Goal: Task Accomplishment & Management: Manage account settings

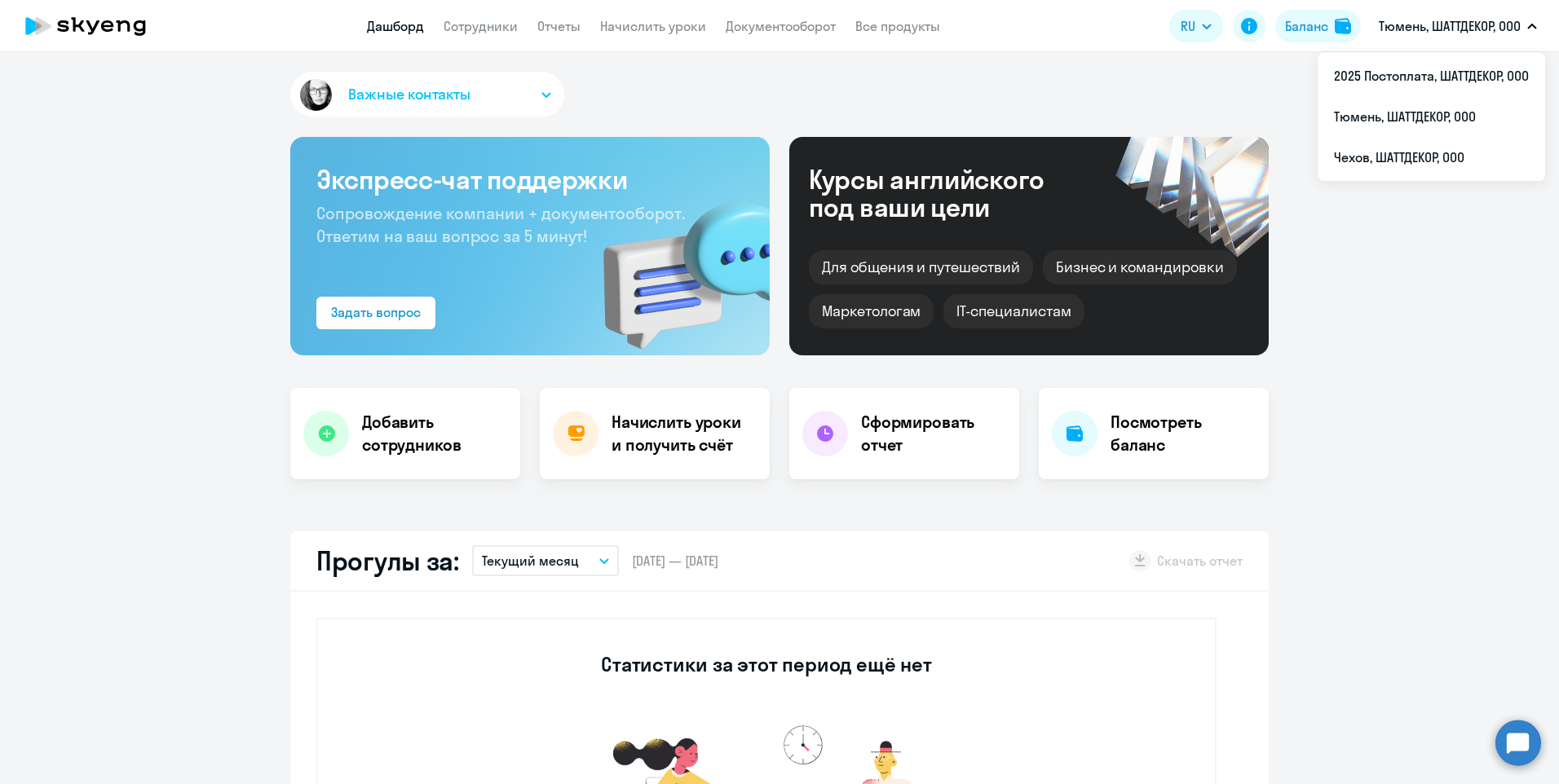
select select "30"
click at [1441, 78] on li "2025 Постоплата, ШАТТДЕКОР, ООО" at bounding box center [1431, 75] width 227 height 41
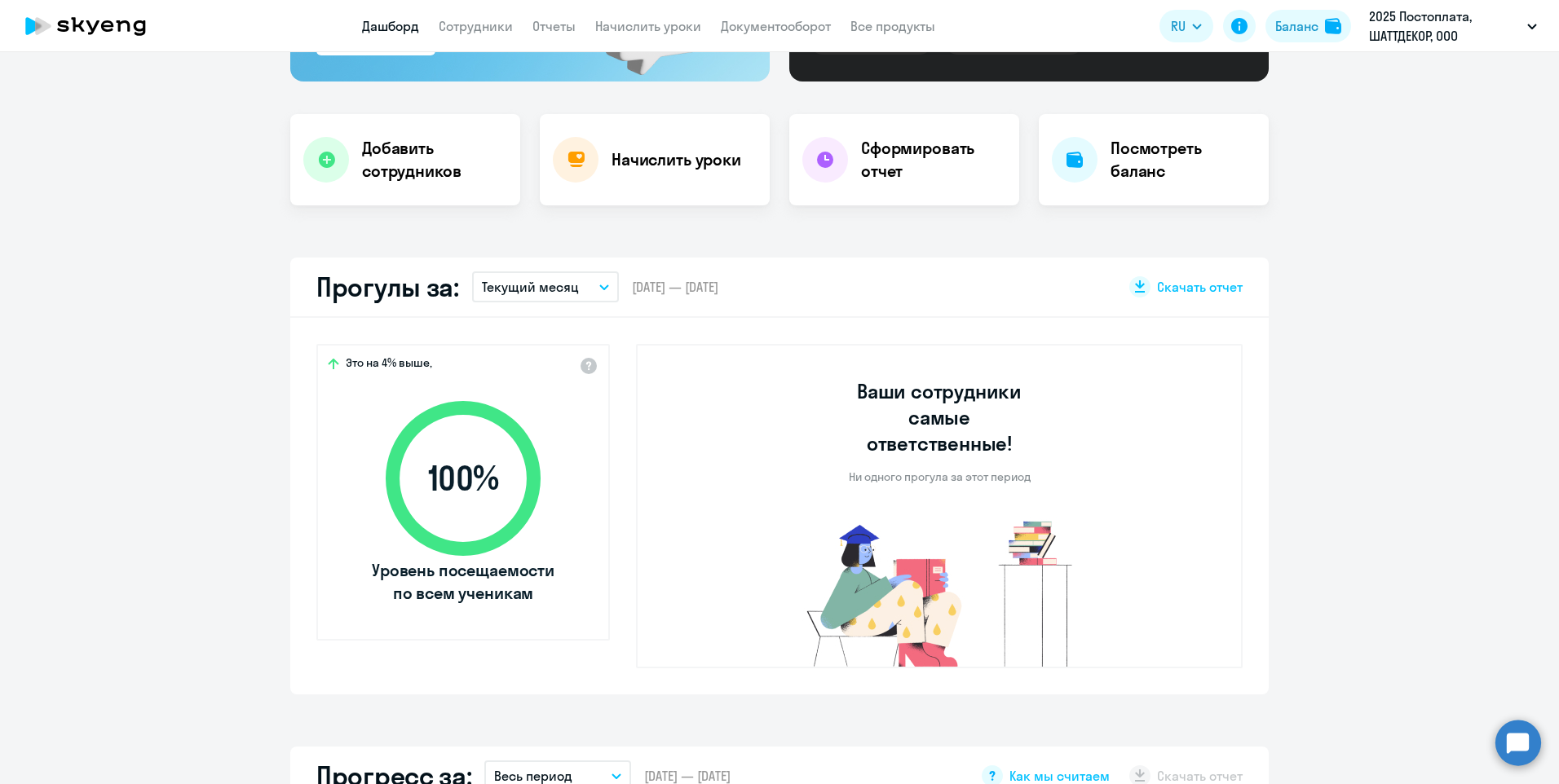
scroll to position [489, 0]
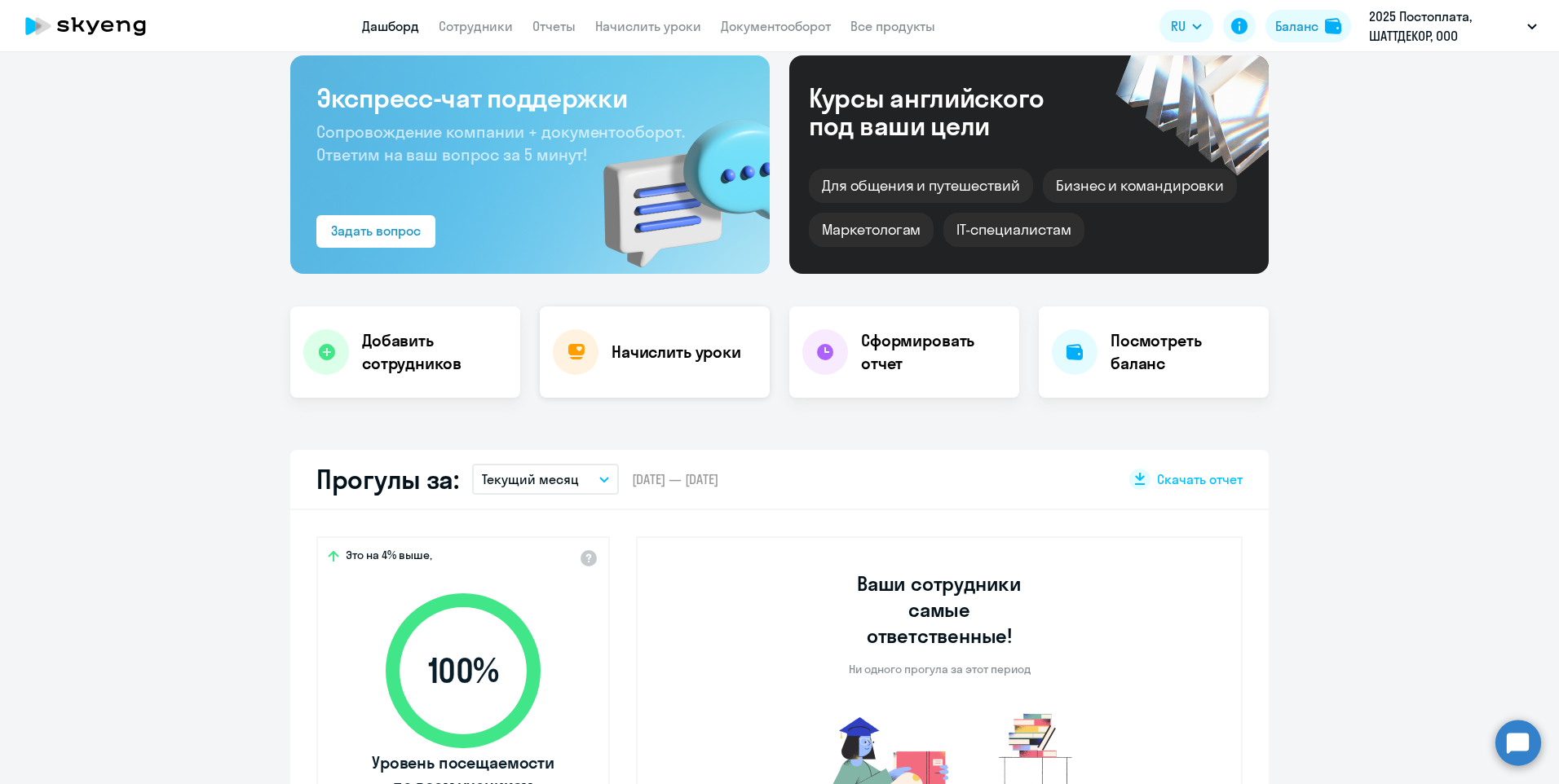
click at [612, 356] on h4 "Начислить уроки" at bounding box center [677, 353] width 130 height 23
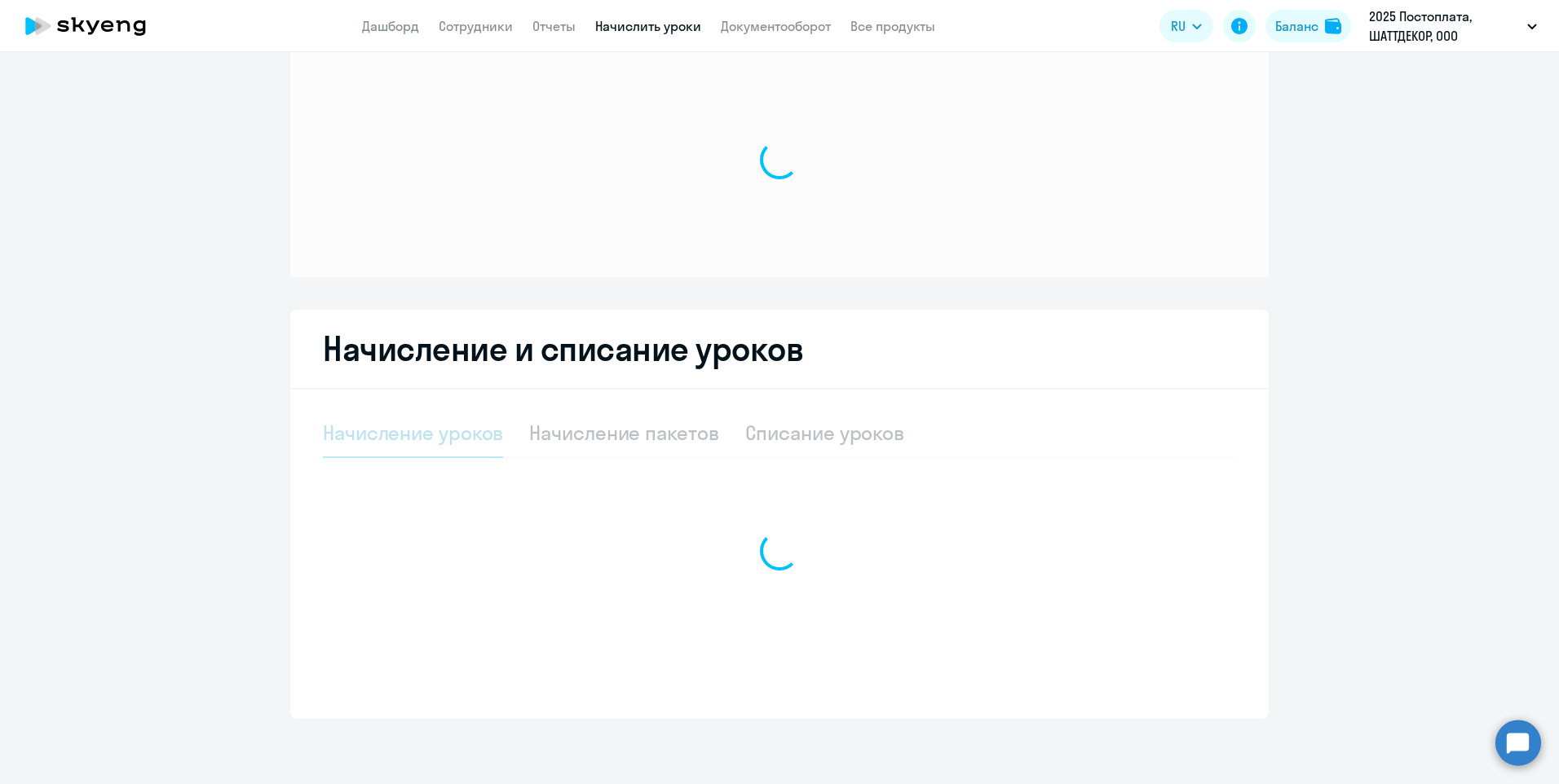
scroll to position [34, 0]
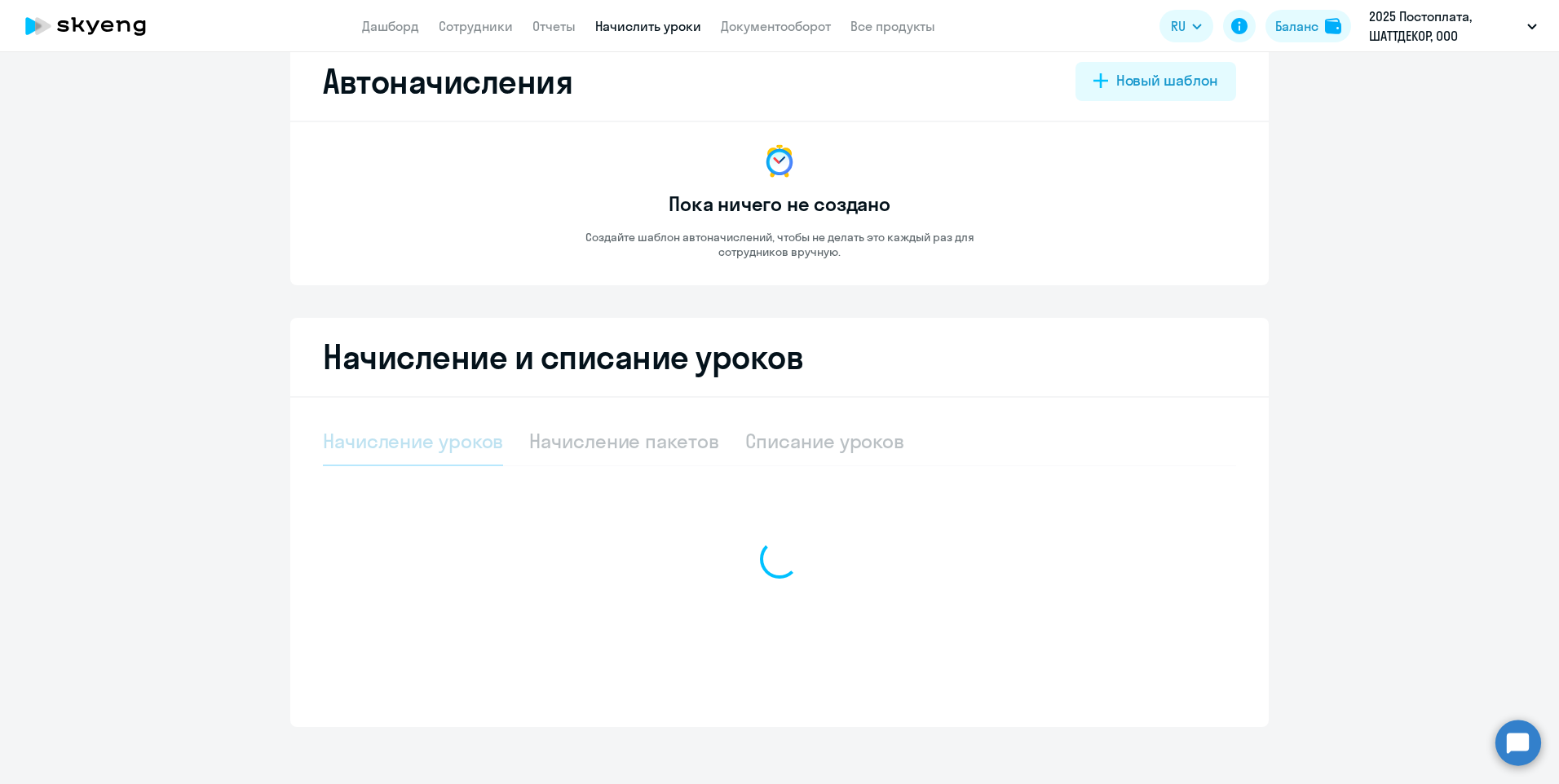
select select "10"
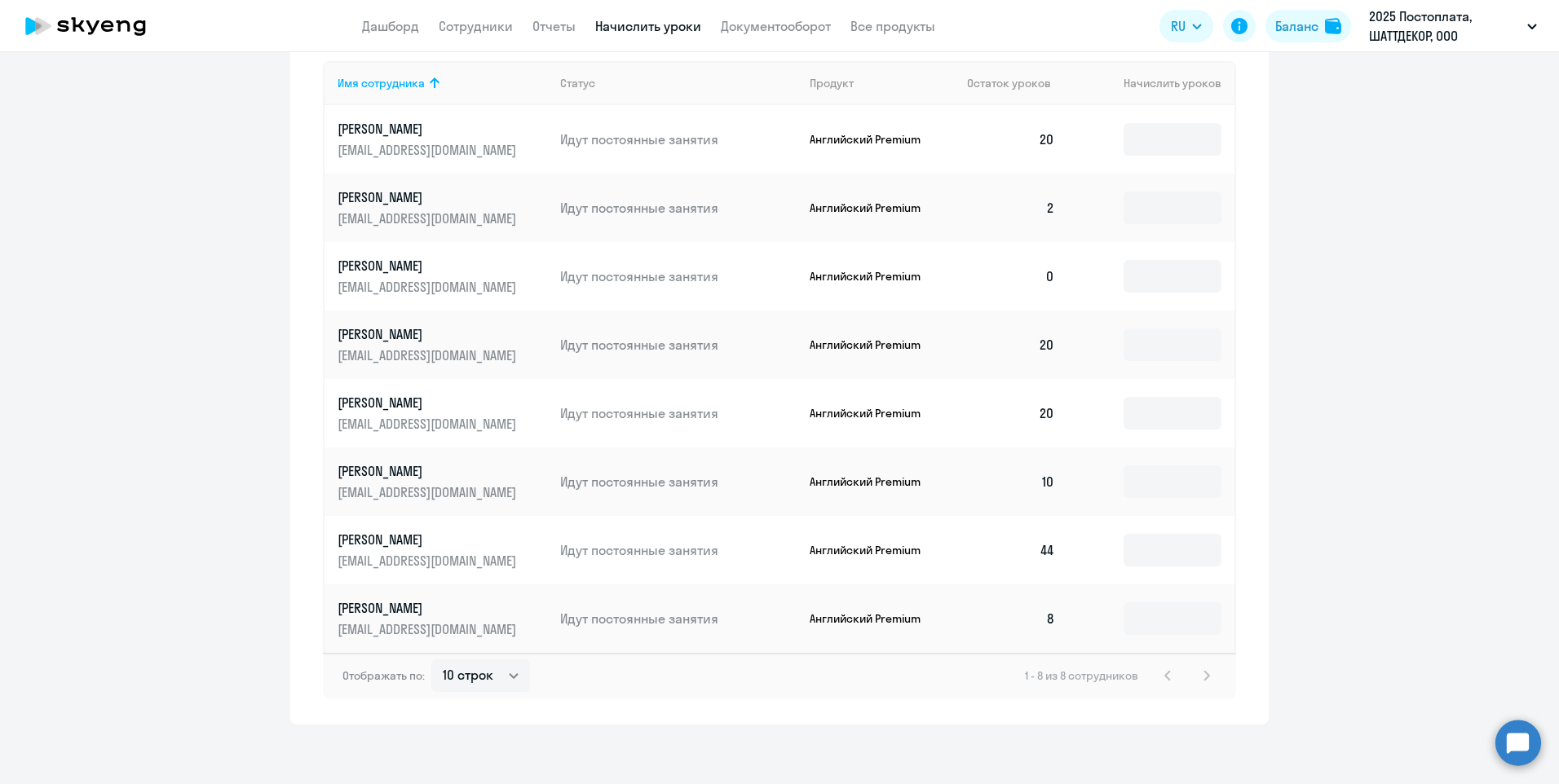
scroll to position [624, 0]
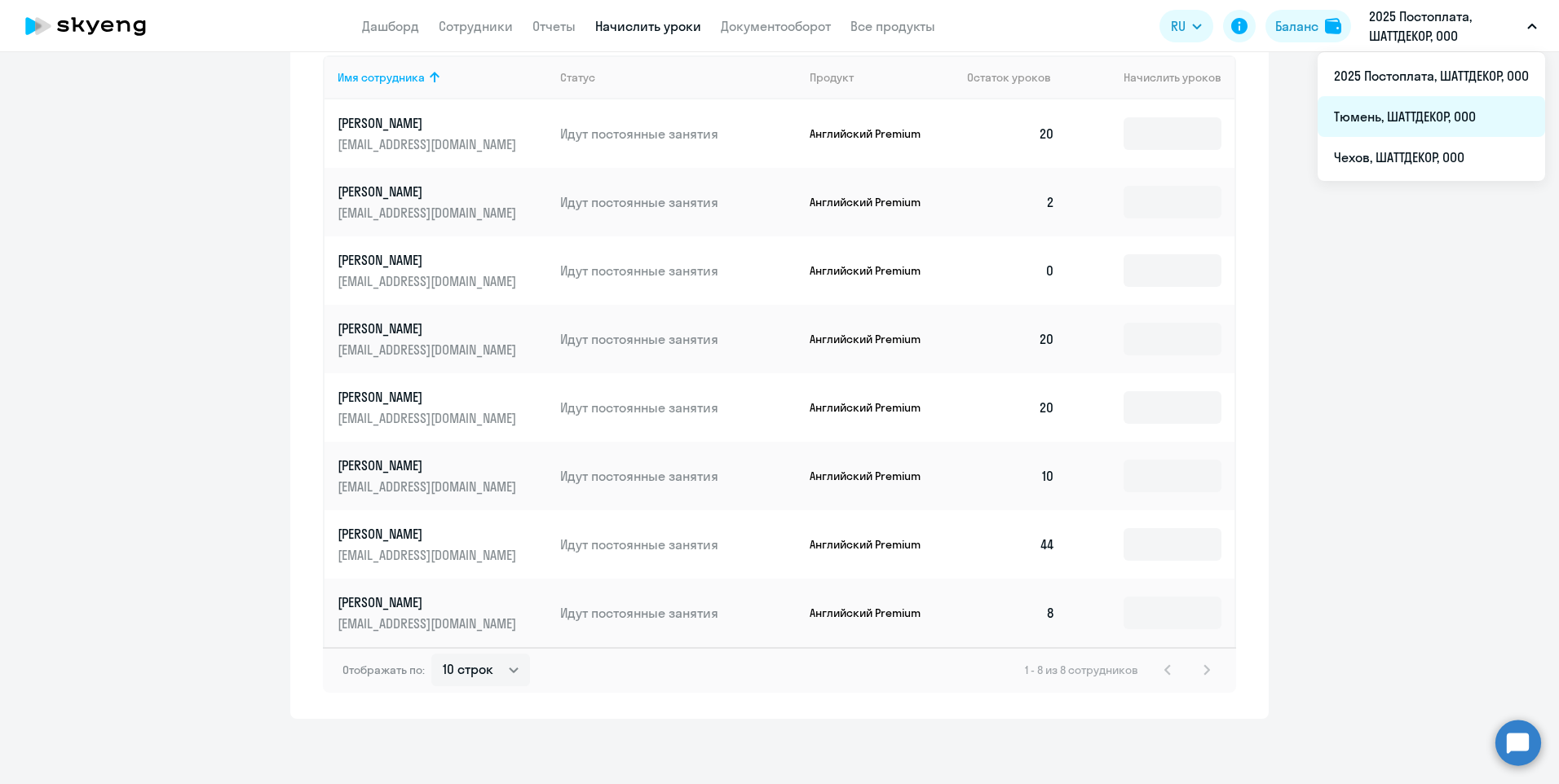
click at [1407, 120] on li "Тюмень, ШАТТДЕКОР, ООО" at bounding box center [1431, 116] width 227 height 41
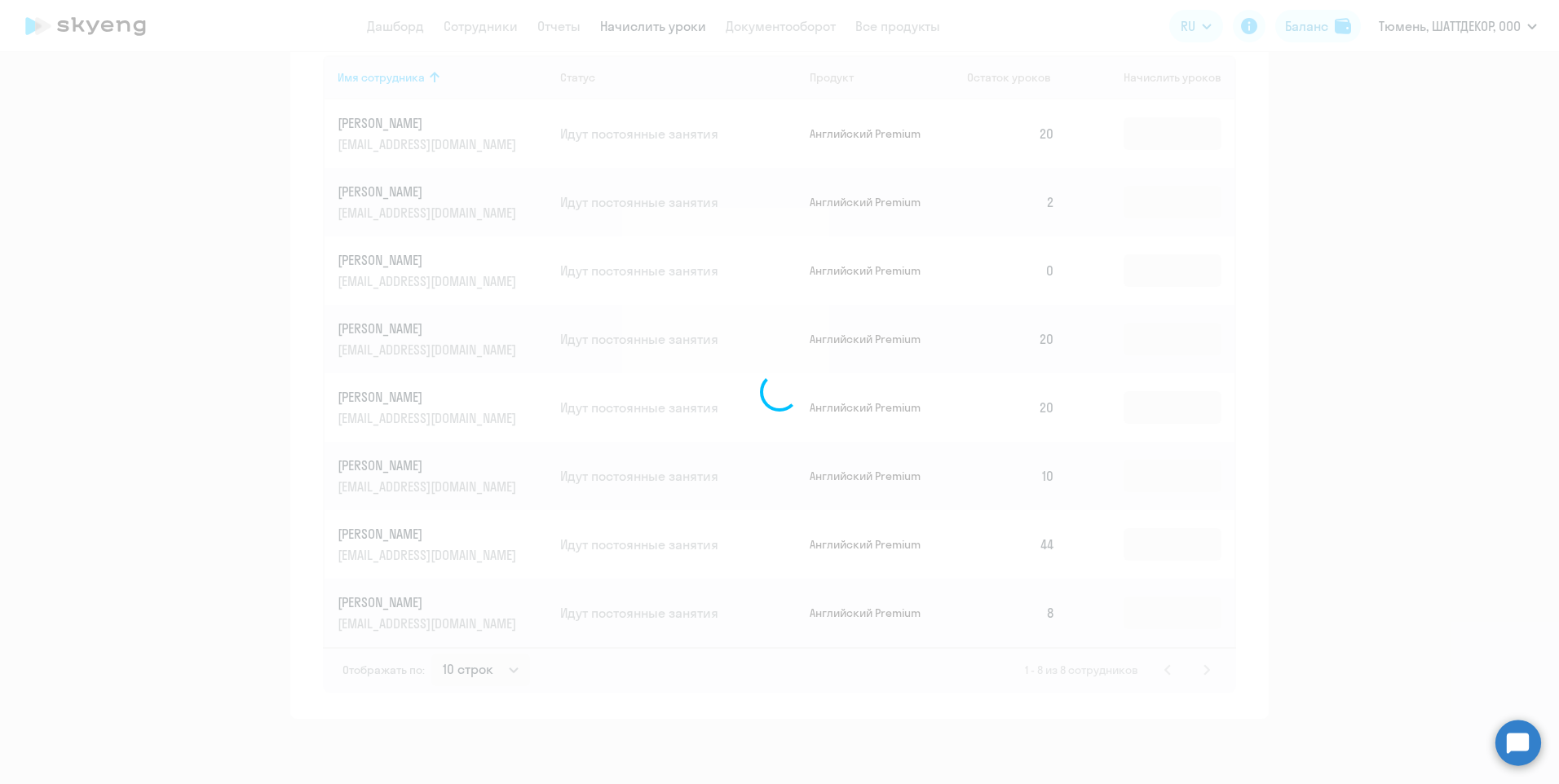
scroll to position [771, 0]
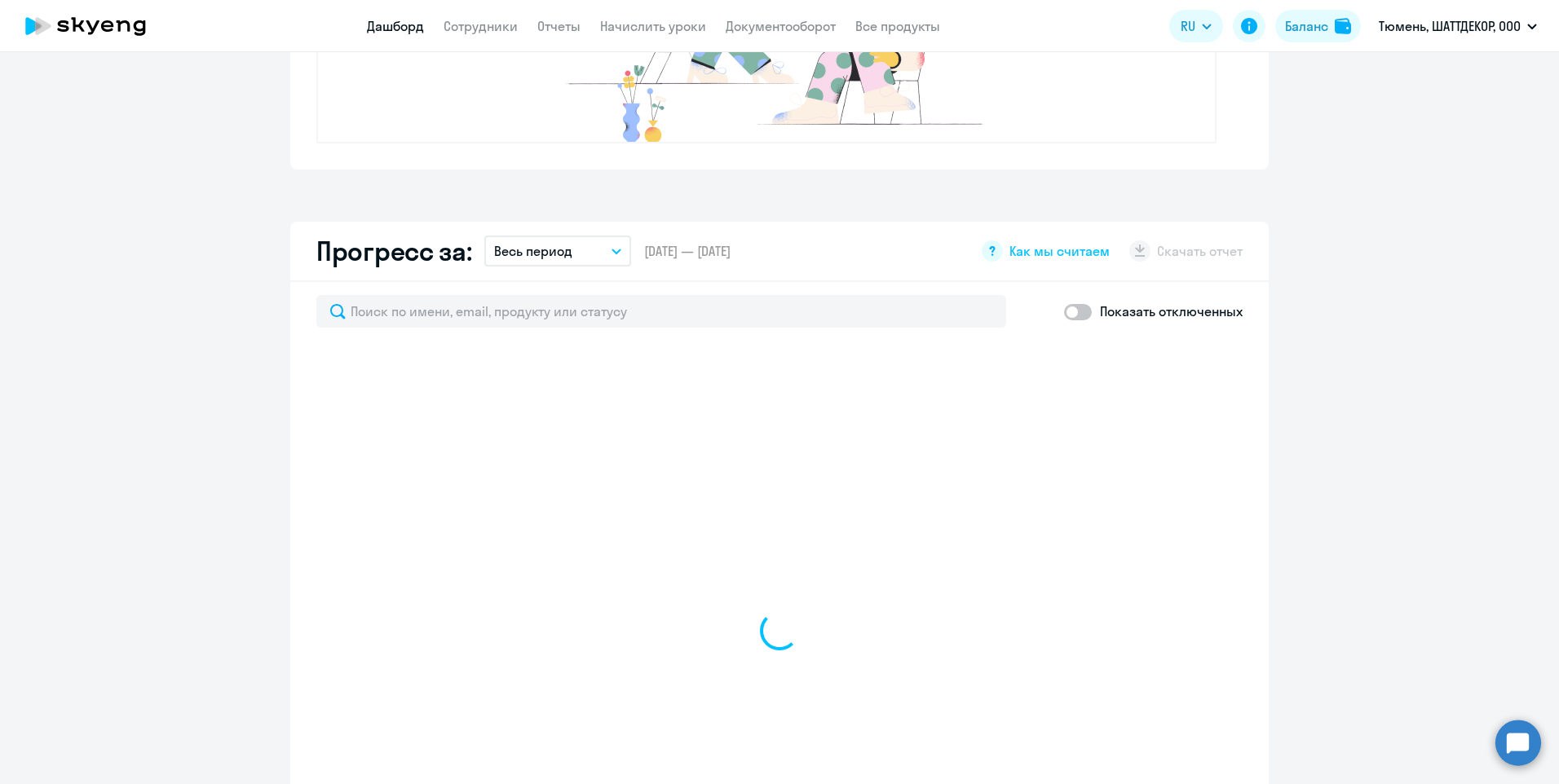
select select "30"
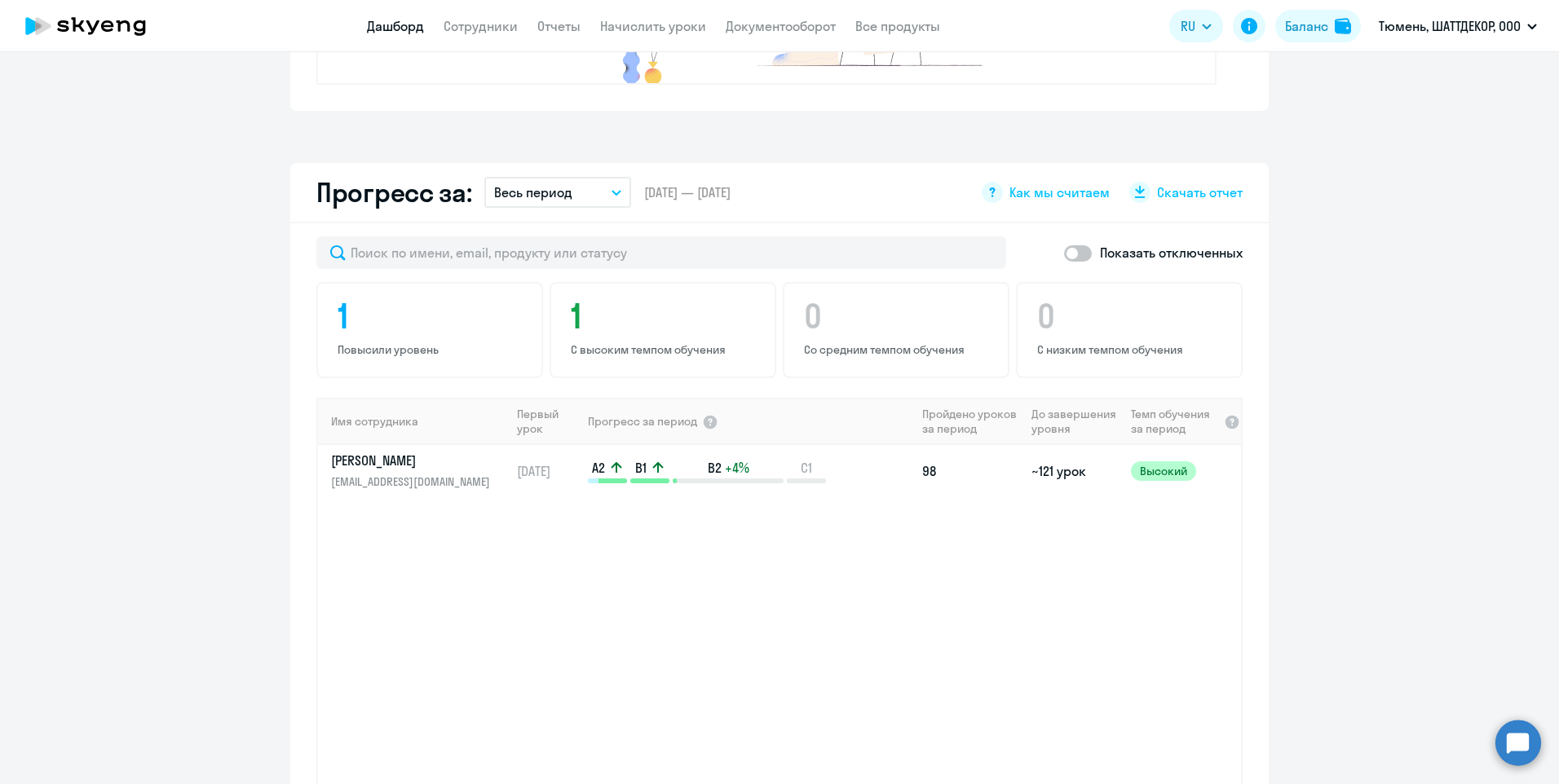
scroll to position [341, 0]
